Goal: Transaction & Acquisition: Purchase product/service

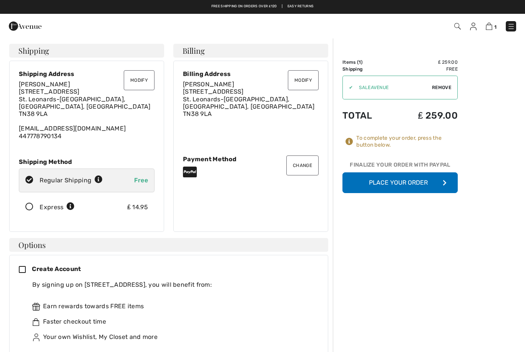
click at [411, 177] on button "Place Your Order" at bounding box center [399, 182] width 115 height 21
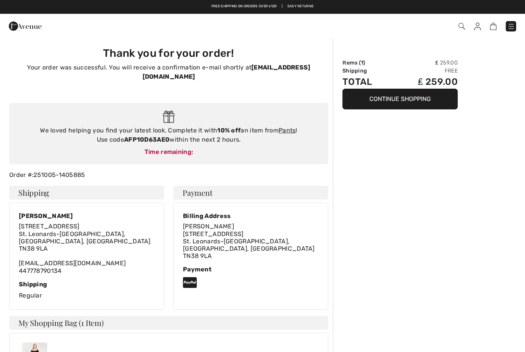
checkbox input "true"
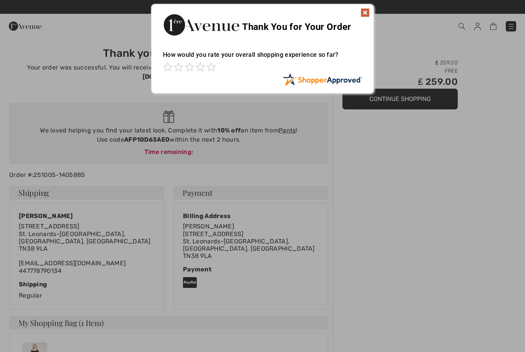
click at [491, 277] on div at bounding box center [262, 176] width 525 height 352
click at [206, 67] on span at bounding box center [210, 66] width 9 height 9
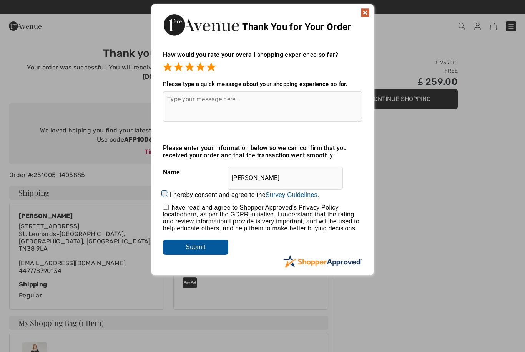
click at [208, 248] on input "Submit" at bounding box center [195, 247] width 65 height 15
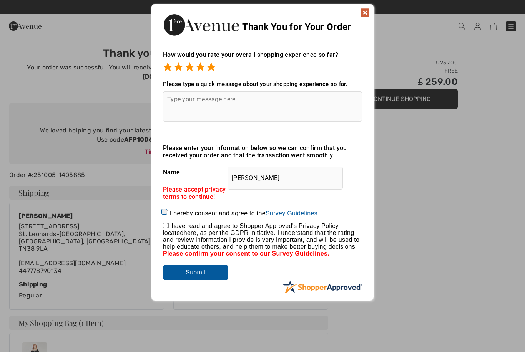
click at [166, 215] on input "I hereby consent and agree to the By submitting a review, you grant permission …" at bounding box center [165, 212] width 5 height 5
checkbox input "true"
click at [168, 228] on input "checkbox" at bounding box center [165, 225] width 5 height 5
checkbox input "true"
click at [202, 277] on input "Submit" at bounding box center [195, 272] width 65 height 15
